Goal: Task Accomplishment & Management: Manage account settings

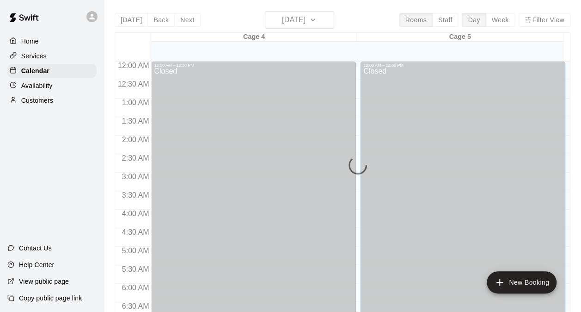
scroll to position [348, 0]
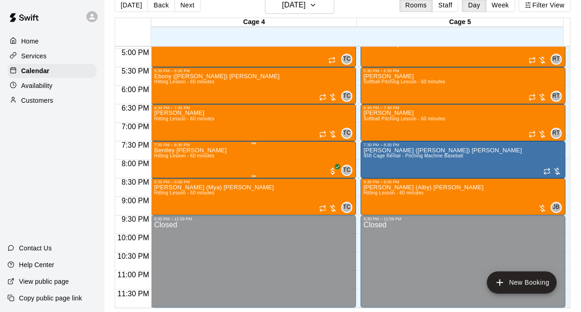
scroll to position [581, 0]
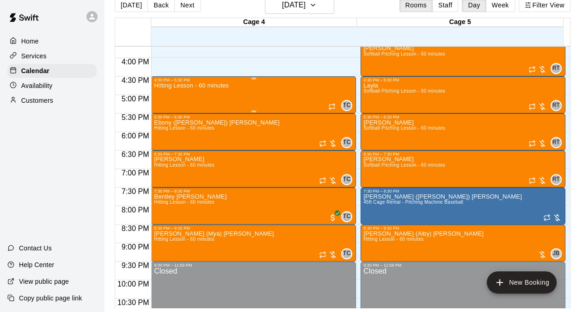
click at [270, 97] on div "Hitting Lesson - 60 minutes TC 0" at bounding box center [253, 238] width 199 height 312
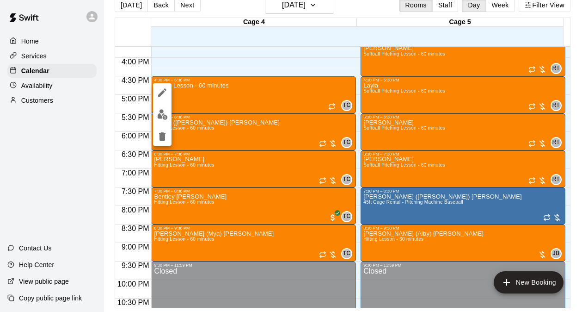
click at [241, 56] on div at bounding box center [294, 156] width 588 height 312
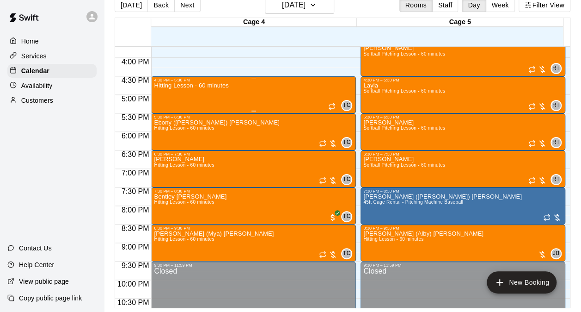
click at [231, 96] on div "Hitting Lesson - 60 minutes TC 0" at bounding box center [253, 238] width 199 height 312
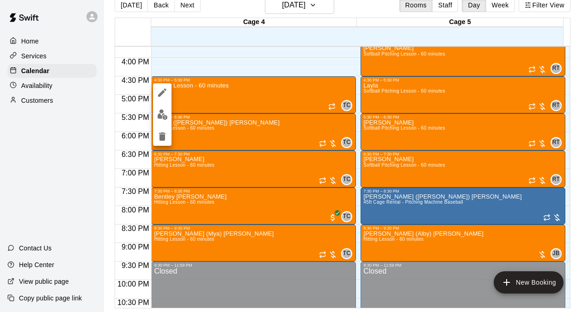
click at [289, 42] on div at bounding box center [294, 156] width 588 height 312
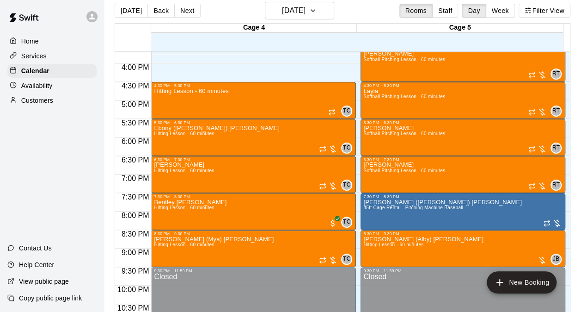
scroll to position [15, 0]
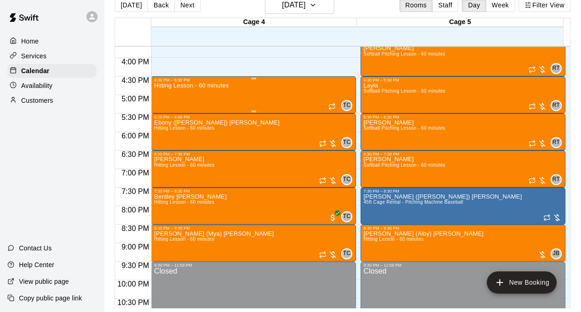
click at [248, 98] on div "Hitting Lesson - 60 minutes TC 0" at bounding box center [253, 238] width 199 height 312
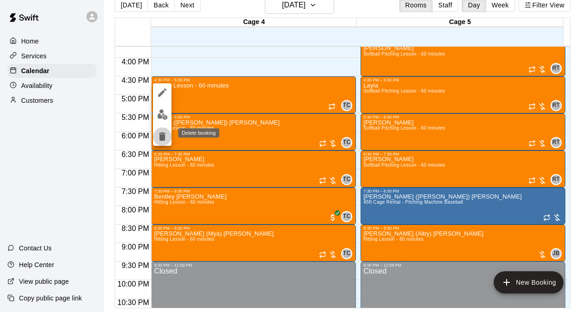
click at [158, 135] on icon "delete" at bounding box center [162, 136] width 11 height 11
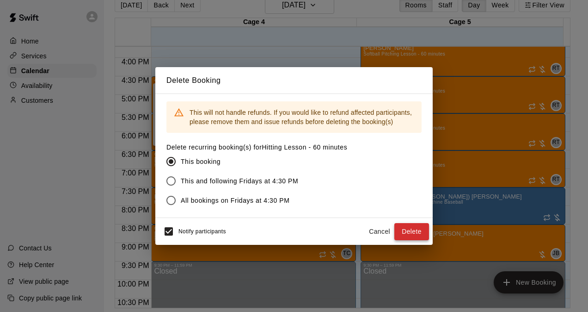
click at [400, 228] on button "Delete" at bounding box center [411, 231] width 35 height 17
